Goal: Information Seeking & Learning: Learn about a topic

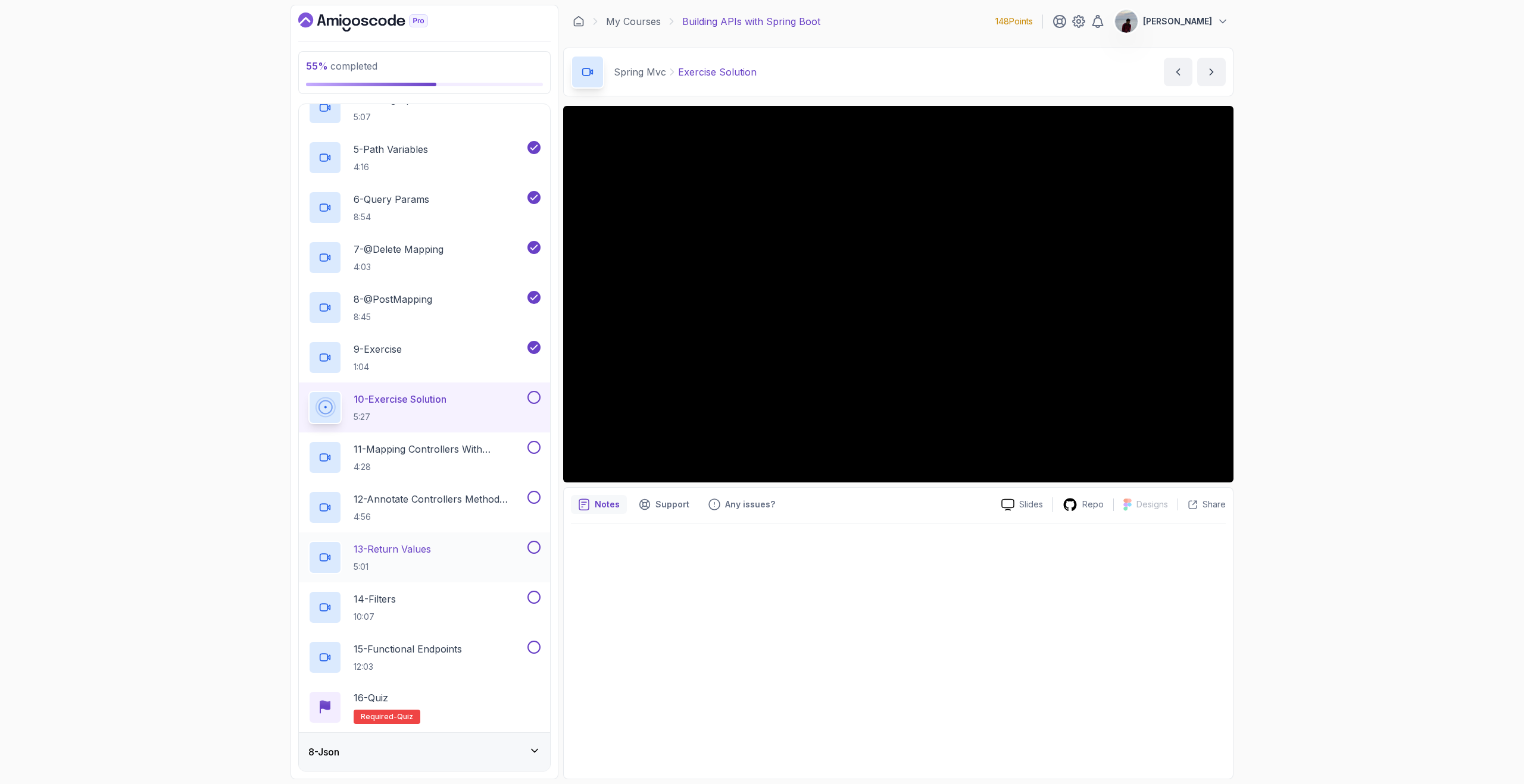
scroll to position [519, 0]
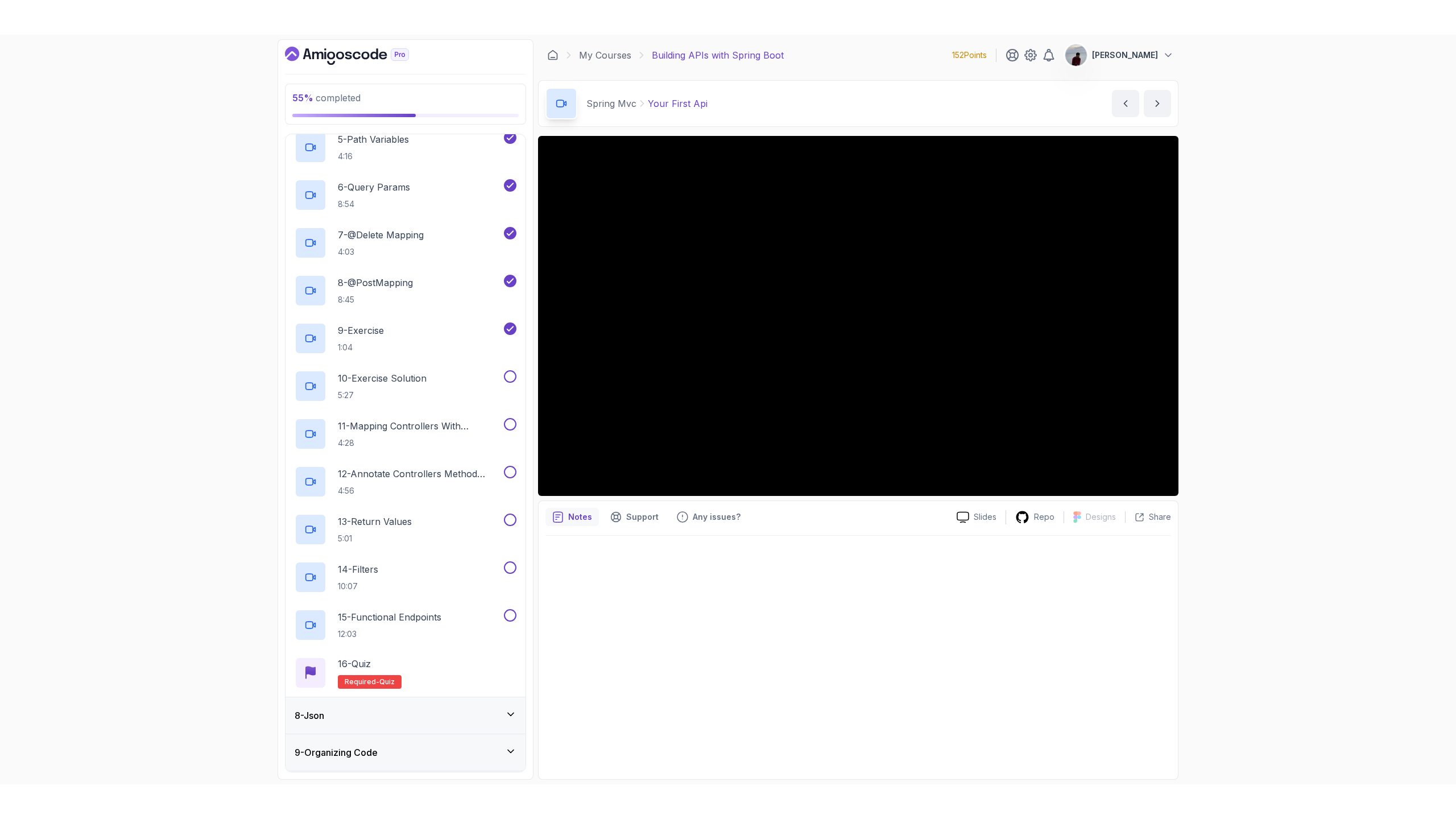
scroll to position [496, 0]
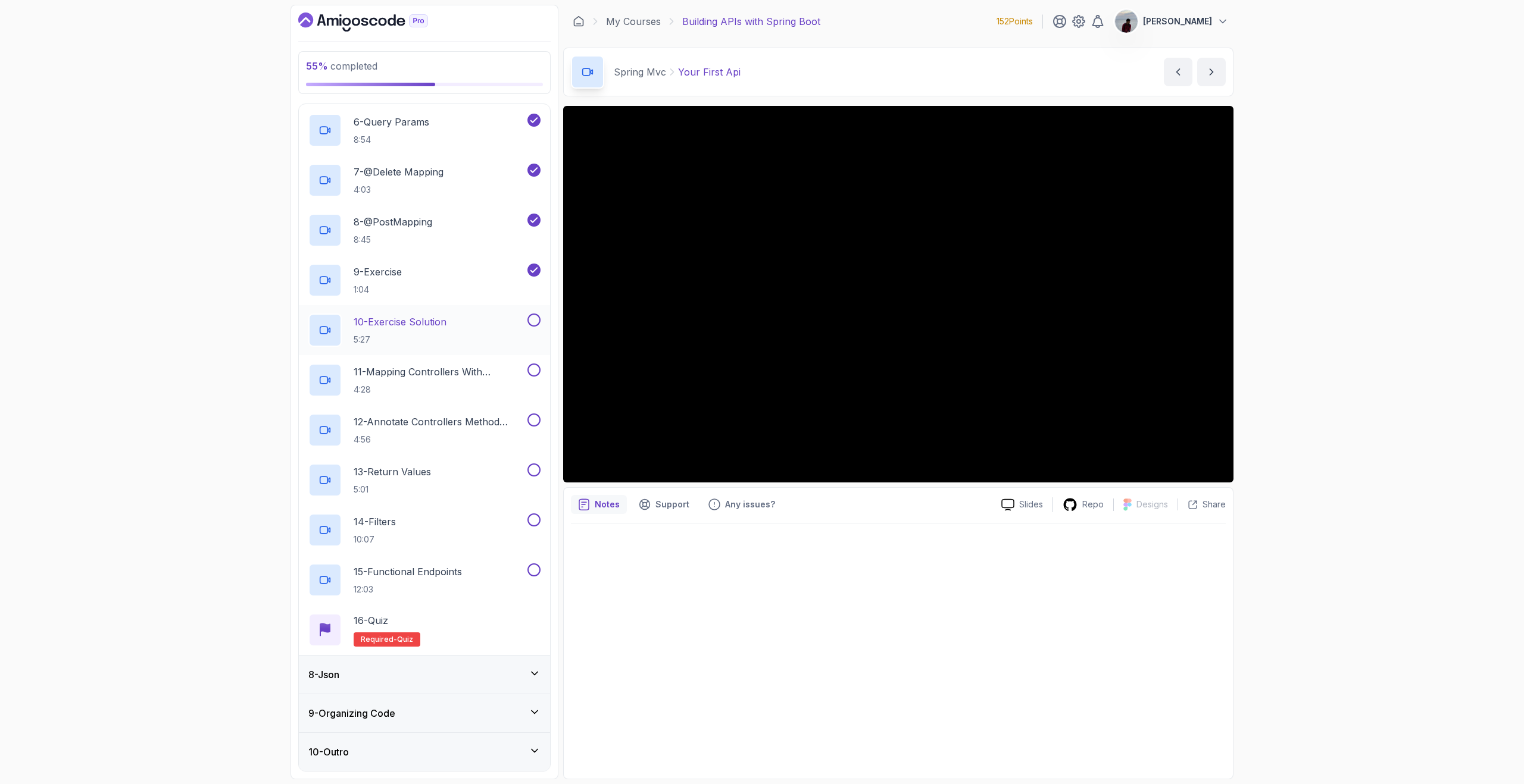
click at [458, 326] on div "10 - Exercise Solution 5:27" at bounding box center [416, 330] width 217 height 33
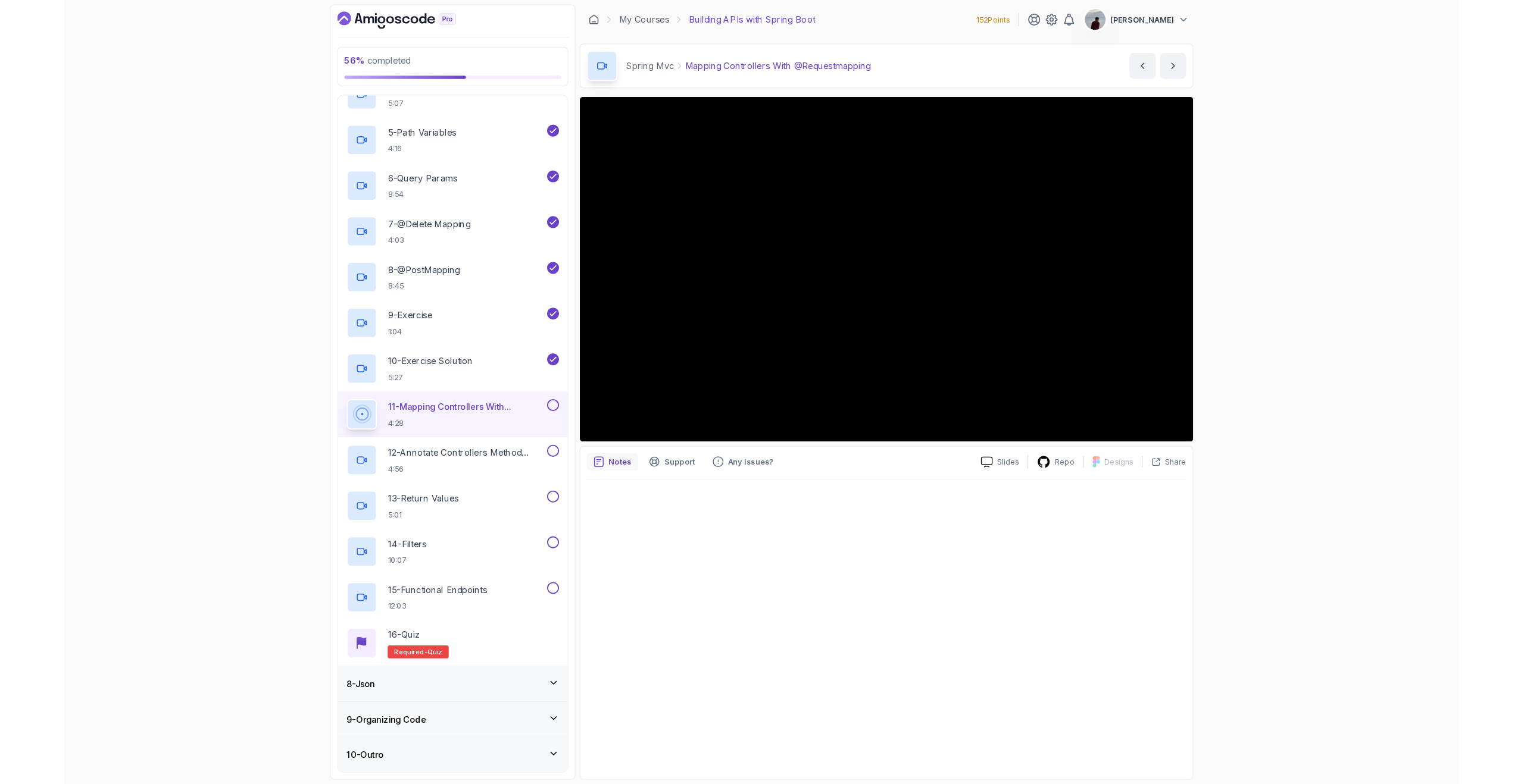
scroll to position [446, 0]
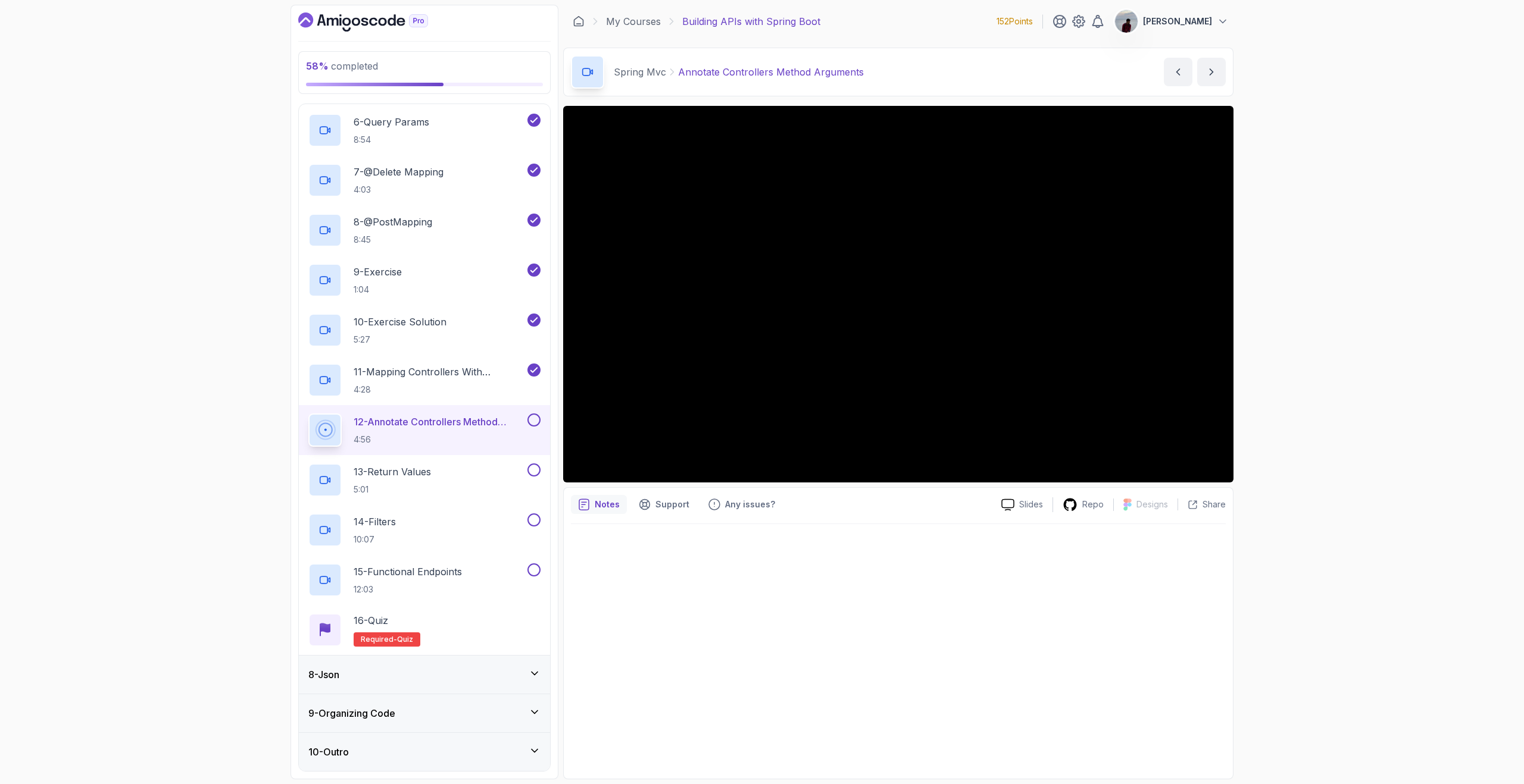
scroll to position [446, 0]
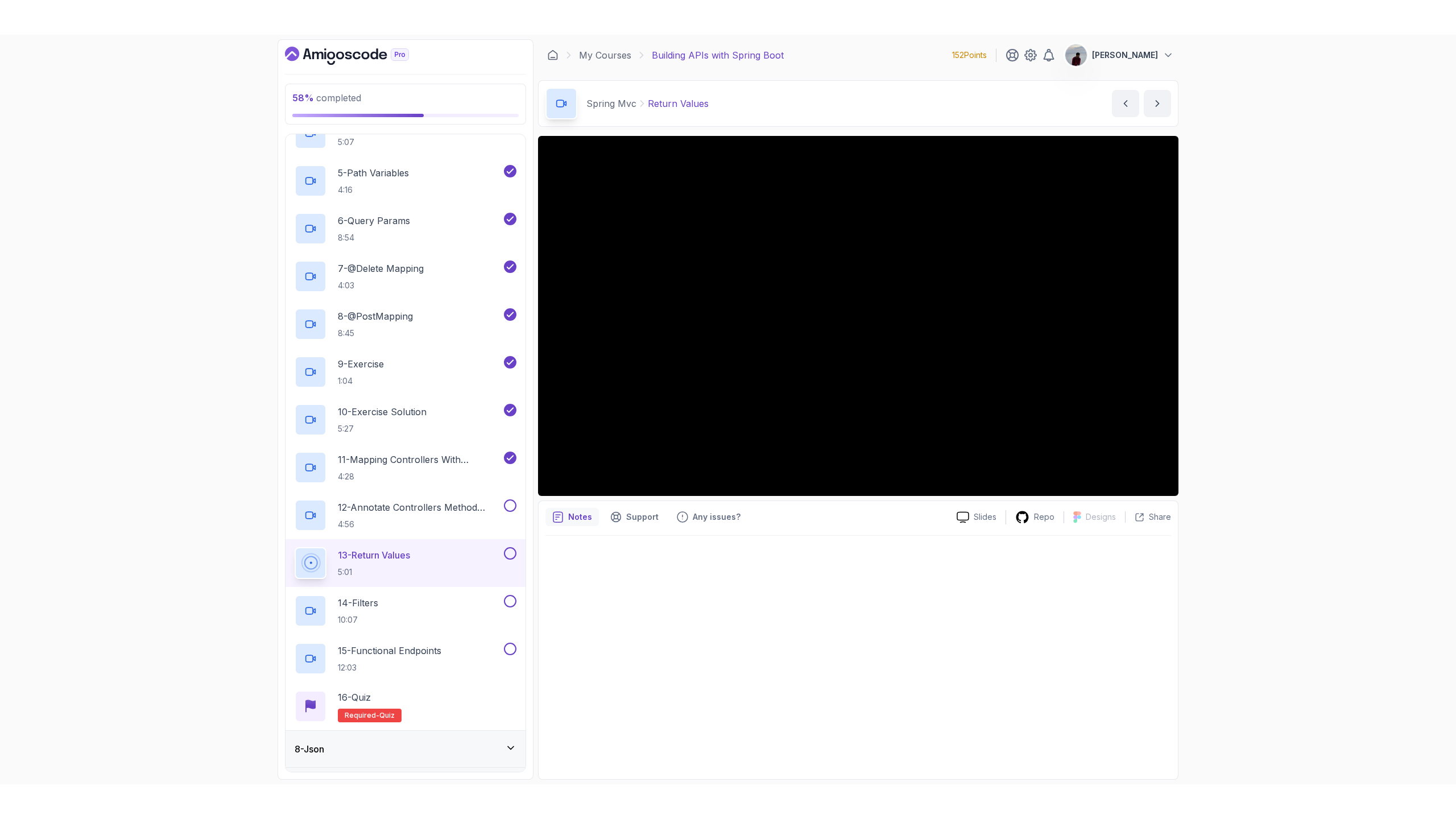
scroll to position [496, 0]
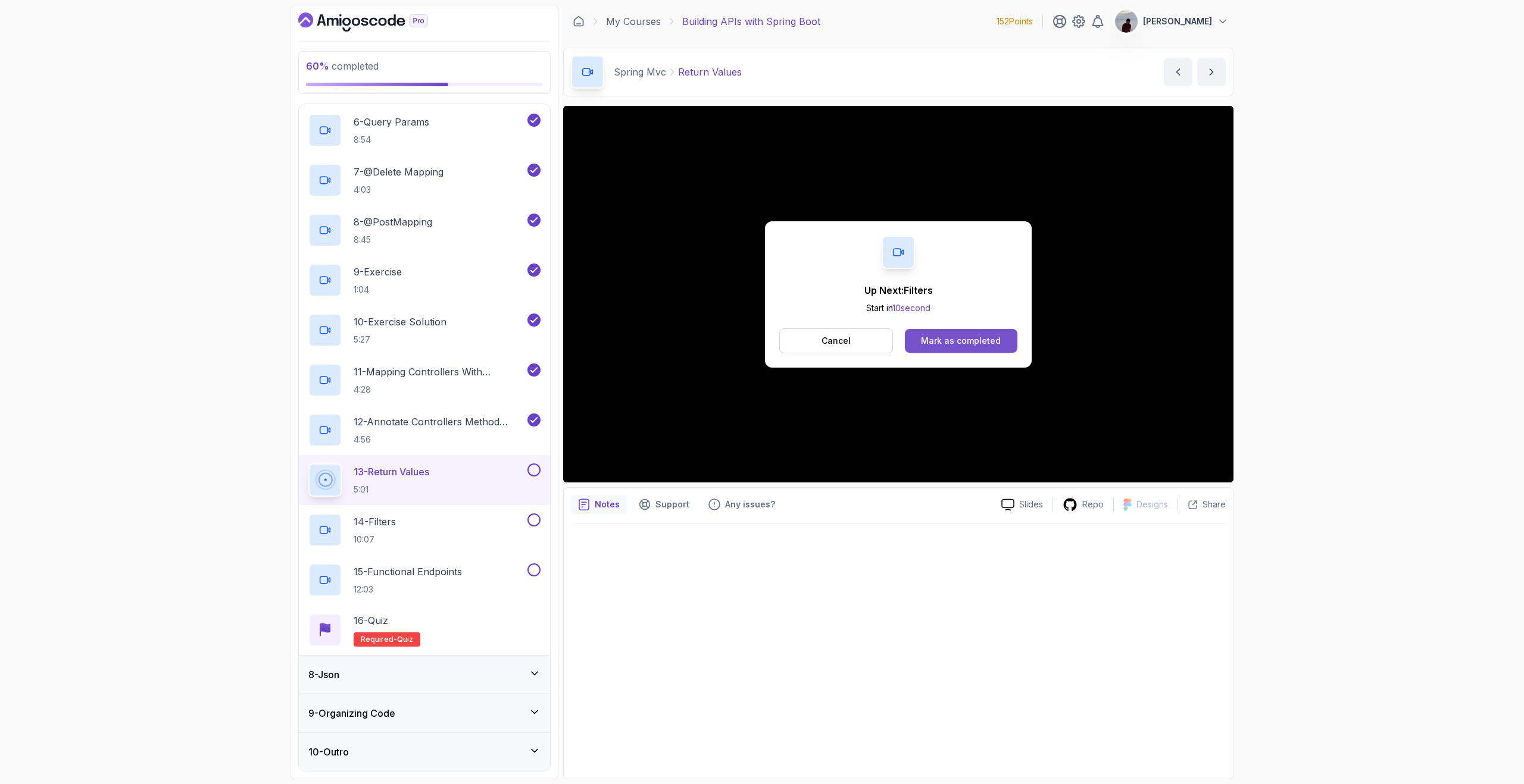
click at [958, 337] on div "Mark as completed" at bounding box center [961, 340] width 80 height 12
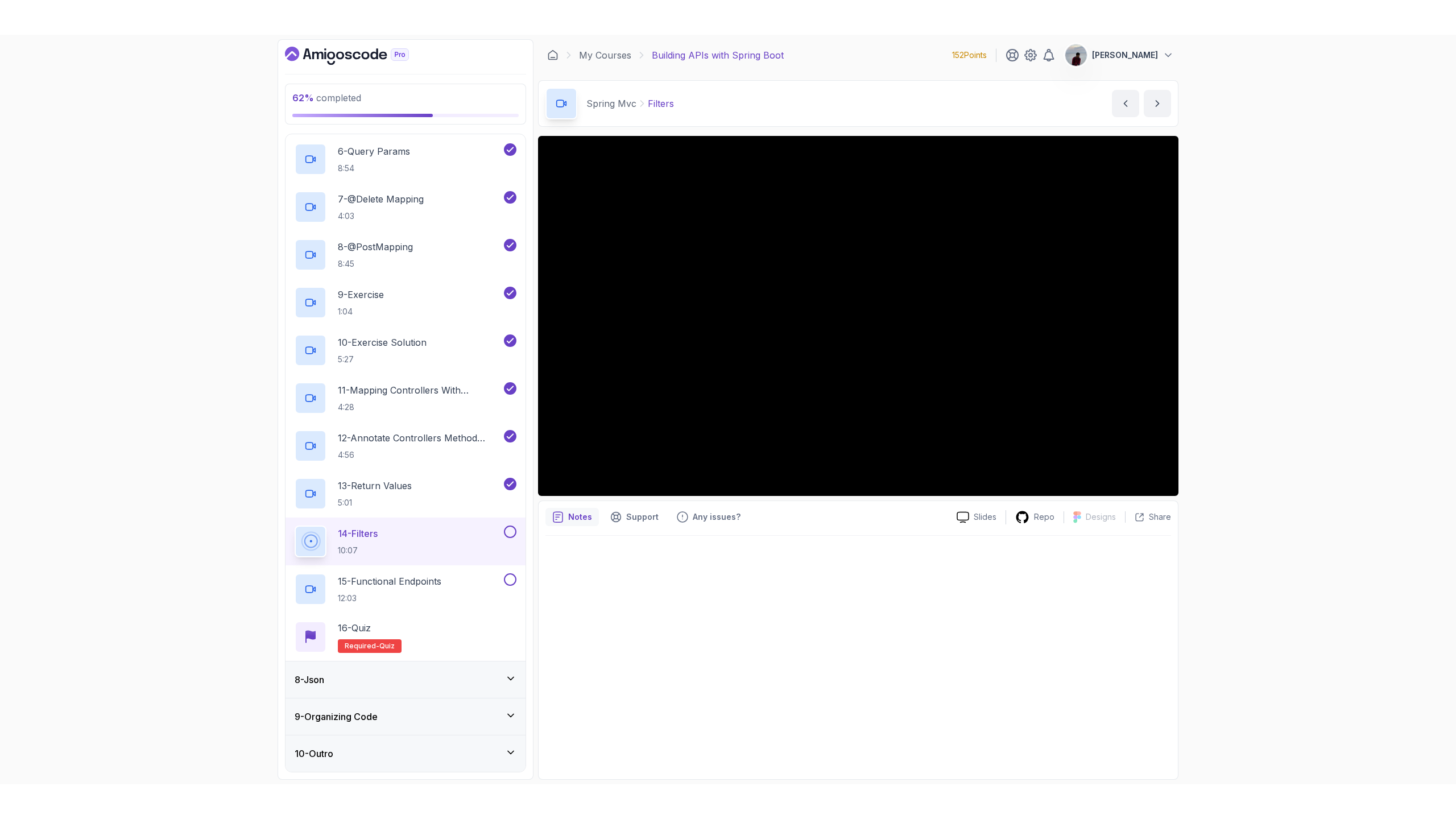
scroll to position [426, 0]
